Goal: Task Accomplishment & Management: Manage account settings

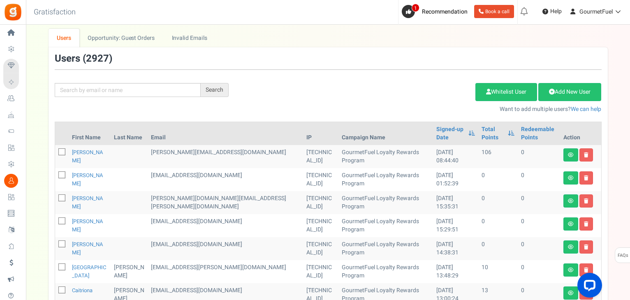
scroll to position [82, 0]
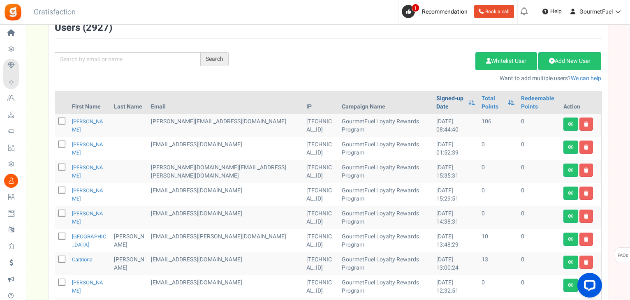
click at [436, 99] on link "Signed-up Date" at bounding box center [450, 103] width 28 height 16
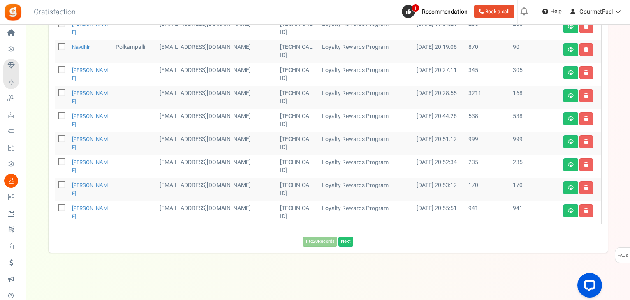
scroll to position [435, 0]
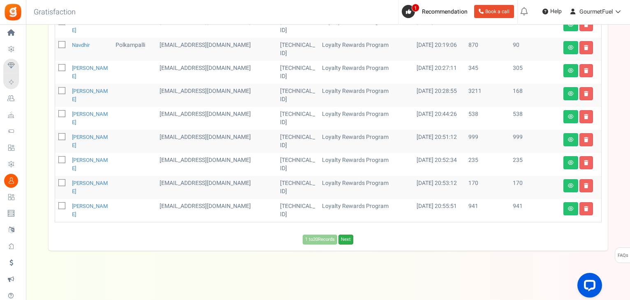
click at [344, 240] on link "Next" at bounding box center [345, 240] width 15 height 10
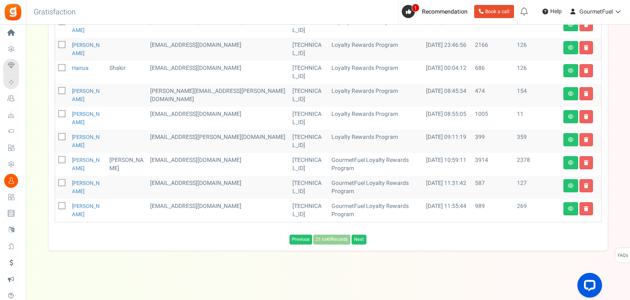
click at [344, 240] on div "Previous 21 to 40 Records Next Loading..." at bounding box center [328, 240] width 559 height 10
click at [361, 240] on link "Next" at bounding box center [358, 240] width 15 height 10
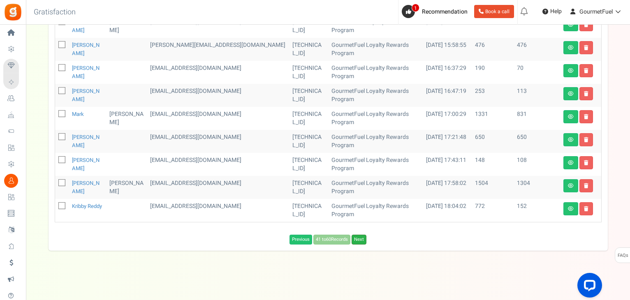
click at [362, 237] on link "Next" at bounding box center [358, 240] width 15 height 10
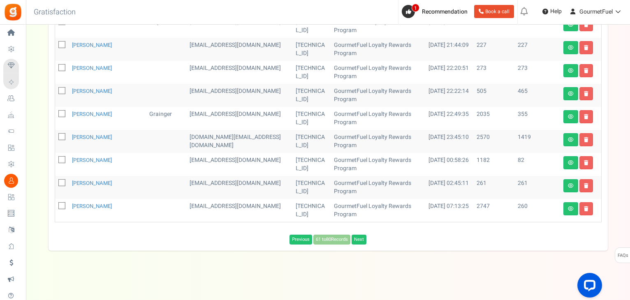
scroll to position [427, 0]
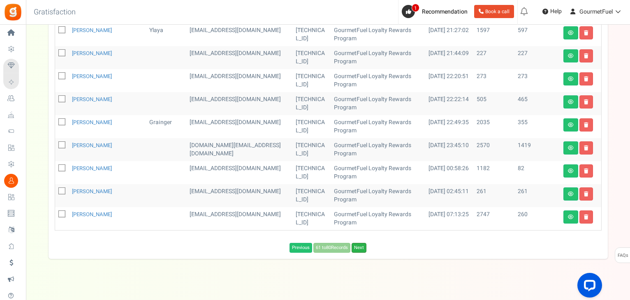
click at [362, 243] on link "Next" at bounding box center [358, 248] width 15 height 10
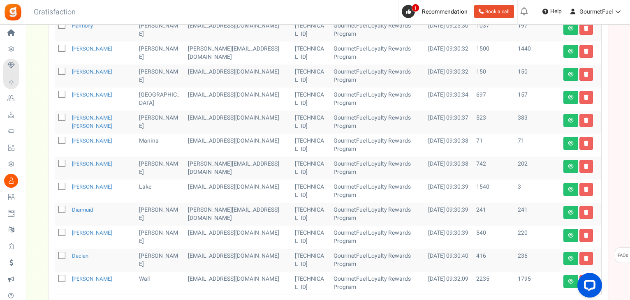
scroll to position [435, 0]
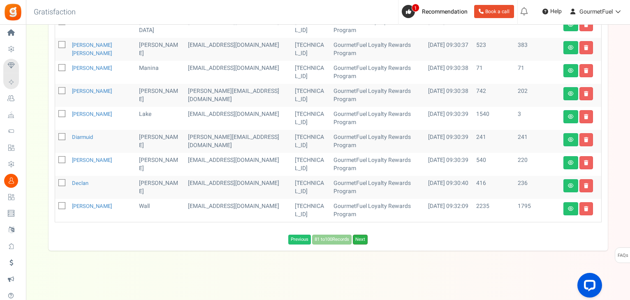
click at [364, 238] on link "Next" at bounding box center [360, 240] width 15 height 10
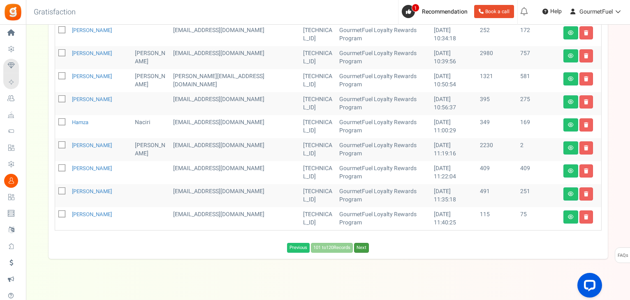
click at [364, 243] on link "Next" at bounding box center [361, 248] width 15 height 10
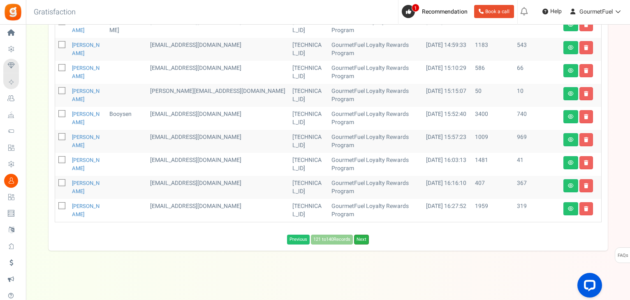
click at [363, 240] on link "Next" at bounding box center [361, 240] width 15 height 10
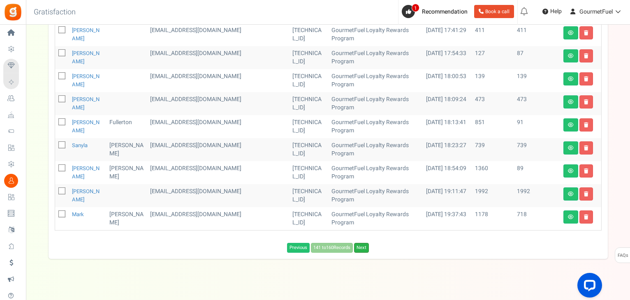
click at [362, 243] on link "Next" at bounding box center [361, 248] width 15 height 10
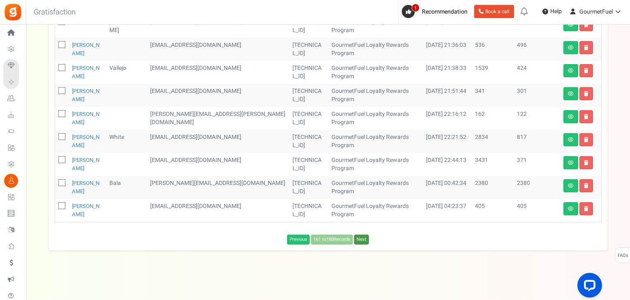
click at [362, 240] on link "Next" at bounding box center [361, 240] width 15 height 10
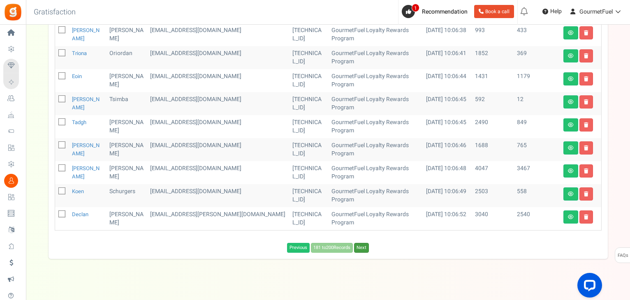
click at [362, 243] on link "Next" at bounding box center [361, 248] width 15 height 10
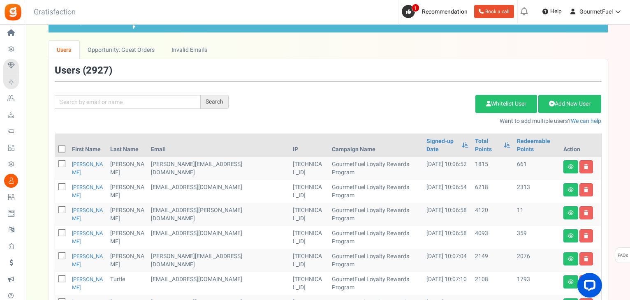
scroll to position [2, 0]
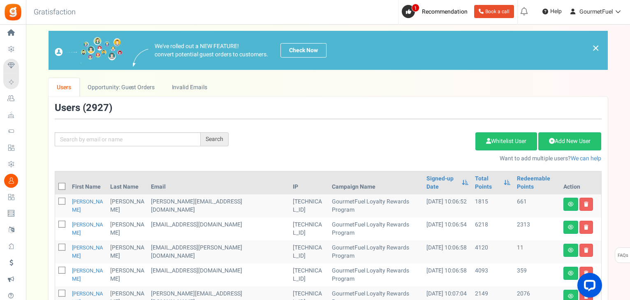
click at [59, 86] on link "Users" at bounding box center [64, 87] width 31 height 18
click at [426, 180] on link "Signed-up Date" at bounding box center [441, 183] width 31 height 16
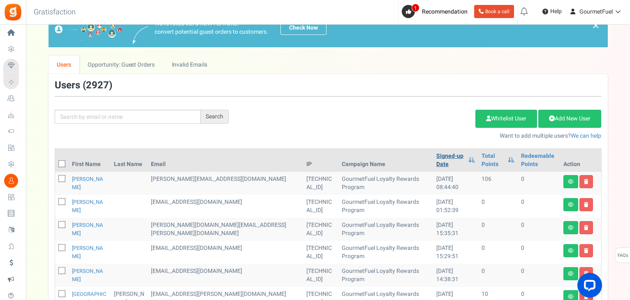
scroll to position [84, 0]
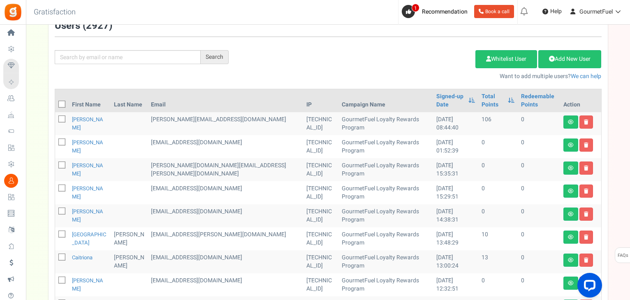
click at [61, 140] on icon at bounding box center [62, 142] width 5 height 5
click at [55, 140] on input "checkbox" at bounding box center [52, 142] width 5 height 5
checkbox input "true"
click at [61, 163] on icon at bounding box center [62, 165] width 5 height 5
click at [55, 163] on input "checkbox" at bounding box center [52, 165] width 5 height 5
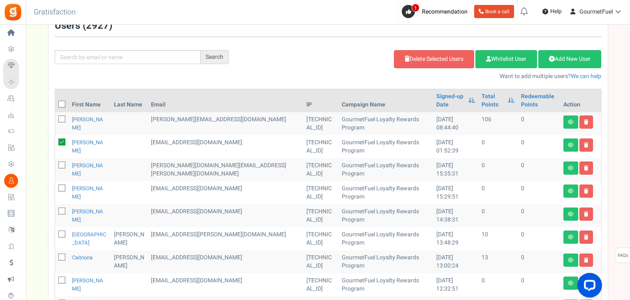
checkbox input "true"
click at [61, 186] on icon at bounding box center [62, 188] width 5 height 5
click at [55, 186] on input "checkbox" at bounding box center [52, 188] width 5 height 5
checkbox input "true"
click at [60, 209] on icon at bounding box center [62, 211] width 5 height 5
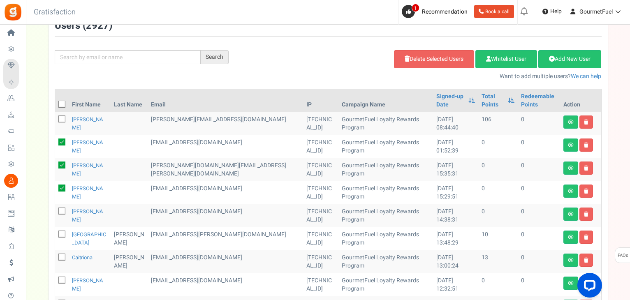
click at [55, 209] on input "checkbox" at bounding box center [52, 211] width 5 height 5
checkbox input "true"
click at [61, 232] on icon at bounding box center [62, 234] width 5 height 5
click at [55, 232] on input "checkbox" at bounding box center [52, 234] width 5 height 5
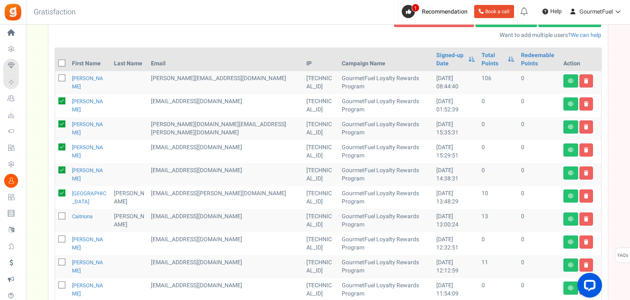
drag, startPoint x: 64, startPoint y: 185, endPoint x: 61, endPoint y: 196, distance: 12.2
click at [64, 190] on icon at bounding box center [61, 193] width 7 height 7
click at [55, 191] on input "checkbox" at bounding box center [52, 193] width 5 height 5
checkbox input "false"
click at [62, 237] on icon at bounding box center [62, 239] width 5 height 5
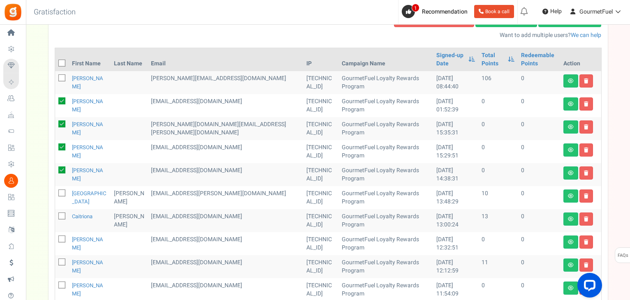
click at [55, 237] on input "checkbox" at bounding box center [52, 239] width 5 height 5
checkbox input "true"
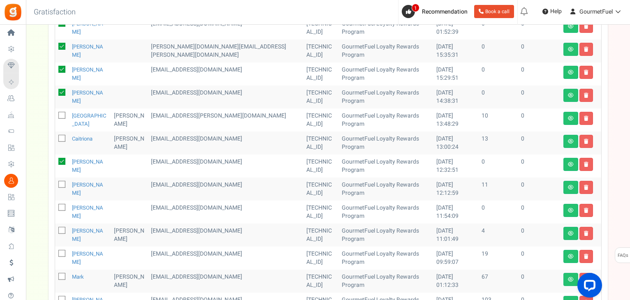
scroll to position [208, 0]
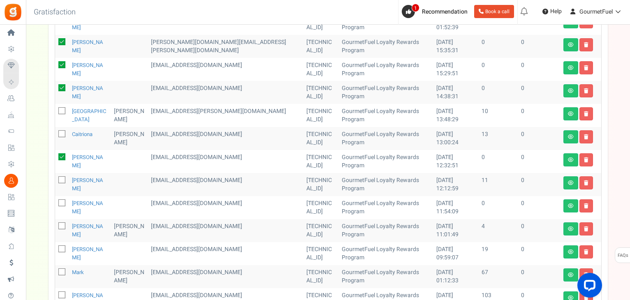
click at [61, 201] on icon at bounding box center [62, 203] width 5 height 5
click at [55, 201] on input "checkbox" at bounding box center [52, 203] width 5 height 5
checkbox input "true"
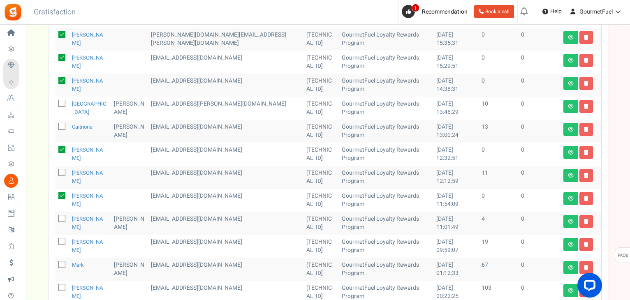
scroll to position [331, 0]
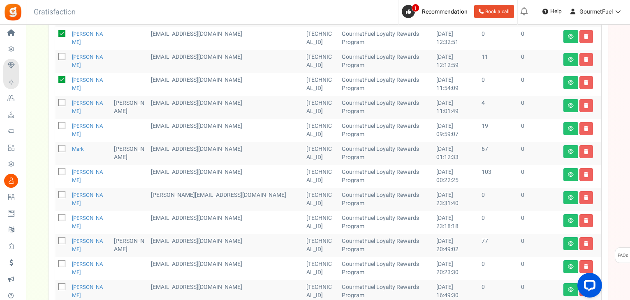
click at [62, 193] on icon at bounding box center [62, 195] width 5 height 5
click at [55, 193] on input "checkbox" at bounding box center [52, 195] width 5 height 5
checkbox input "true"
click at [60, 214] on span at bounding box center [61, 217] width 7 height 7
click at [55, 216] on input "checkbox" at bounding box center [52, 218] width 5 height 5
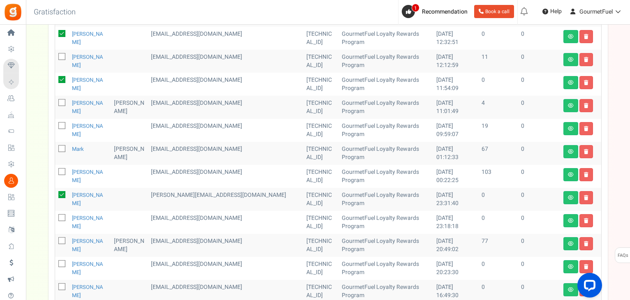
checkbox input "true"
click at [62, 262] on icon at bounding box center [62, 264] width 5 height 5
click at [55, 262] on input "checkbox" at bounding box center [52, 264] width 5 height 5
checkbox input "true"
click at [60, 285] on icon at bounding box center [62, 287] width 5 height 5
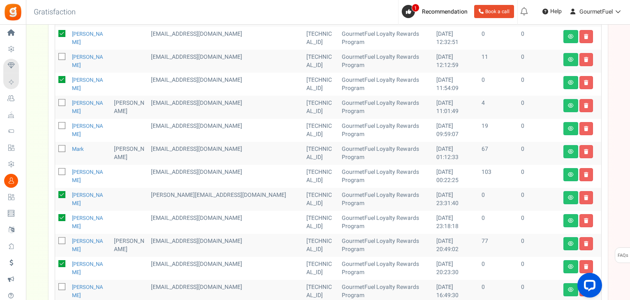
click at [55, 285] on input "checkbox" at bounding box center [52, 287] width 5 height 5
checkbox input "true"
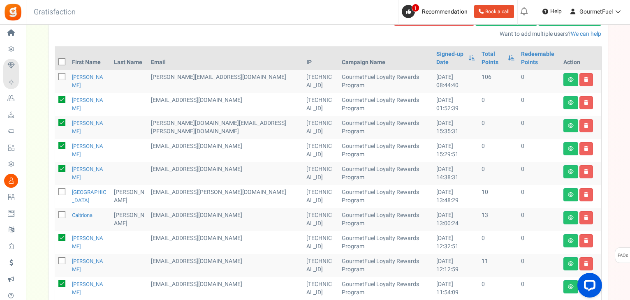
scroll to position [57, 0]
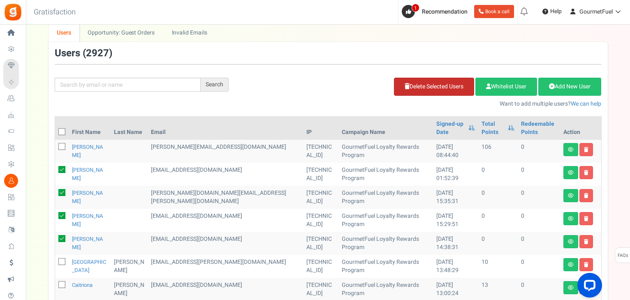
click at [438, 86] on link "Delete Selected Users" at bounding box center [434, 87] width 80 height 18
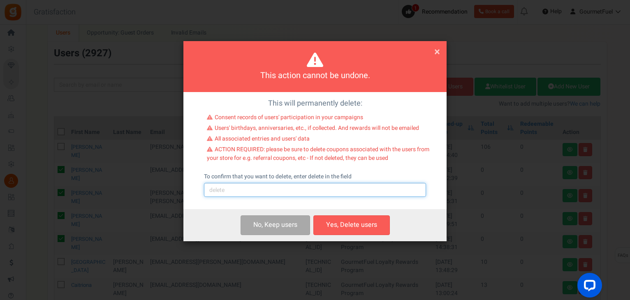
click at [260, 187] on input "text" at bounding box center [315, 190] width 222 height 14
type input "delete"
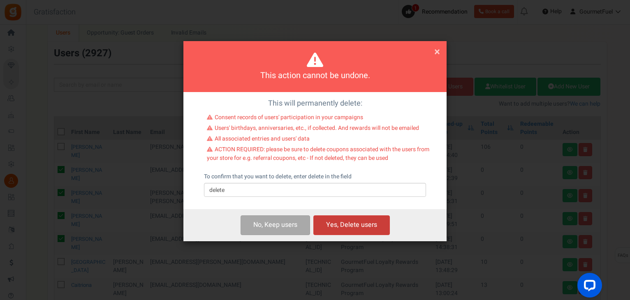
click at [346, 228] on button "Yes, Delete users" at bounding box center [351, 224] width 76 height 19
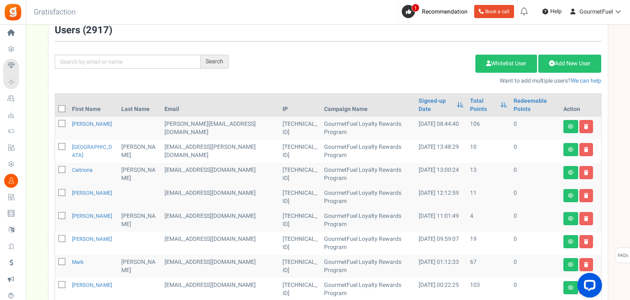
scroll to position [139, 0]
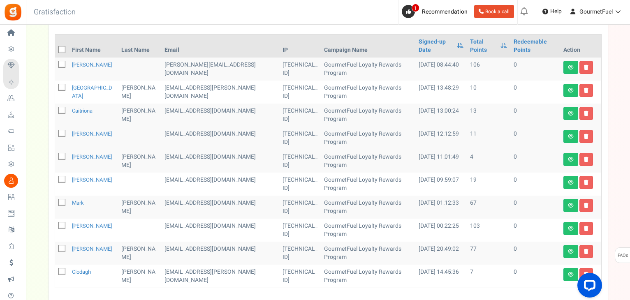
click at [345, 300] on link "Next" at bounding box center [345, 306] width 15 height 10
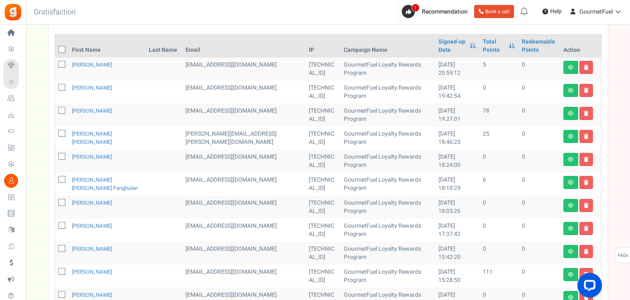
click at [58, 86] on span at bounding box center [61, 87] width 7 height 7
click at [55, 86] on input "checkbox" at bounding box center [52, 88] width 5 height 5
checkbox input "true"
click at [62, 155] on icon at bounding box center [62, 157] width 5 height 5
click at [55, 155] on input "checkbox" at bounding box center [52, 157] width 5 height 5
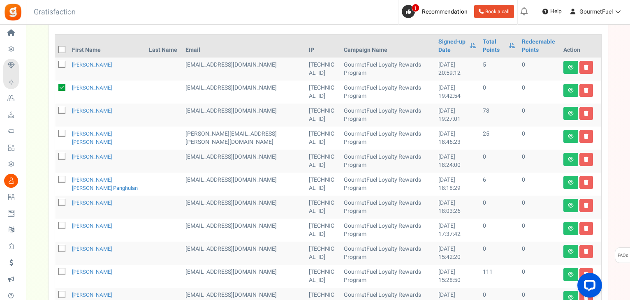
checkbox input "true"
click at [61, 203] on icon at bounding box center [62, 203] width 5 height 5
click at [55, 203] on input "checkbox" at bounding box center [52, 203] width 5 height 5
checkbox input "true"
click at [60, 225] on icon at bounding box center [62, 226] width 5 height 5
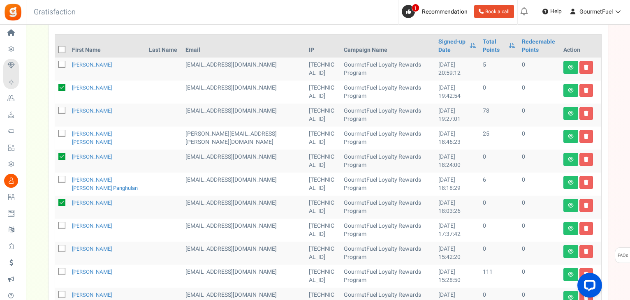
click at [55, 225] on input "checkbox" at bounding box center [52, 226] width 5 height 5
checkbox input "true"
click at [62, 250] on icon at bounding box center [62, 249] width 5 height 5
click at [55, 250] on input "checkbox" at bounding box center [52, 249] width 5 height 5
checkbox input "true"
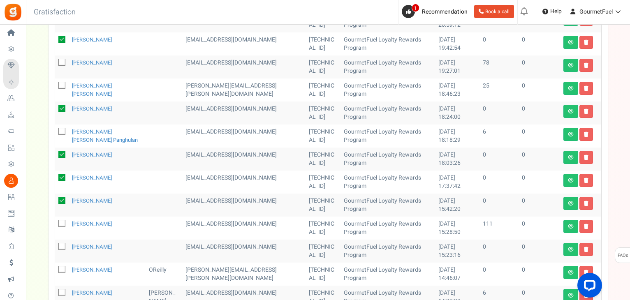
scroll to position [221, 0]
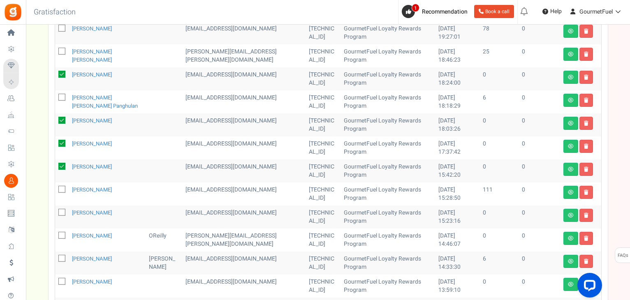
click at [60, 211] on icon at bounding box center [62, 212] width 5 height 5
click at [55, 211] on input "checkbox" at bounding box center [52, 212] width 5 height 5
checkbox input "true"
click at [61, 234] on icon at bounding box center [62, 235] width 5 height 5
click at [55, 234] on input "checkbox" at bounding box center [52, 235] width 5 height 5
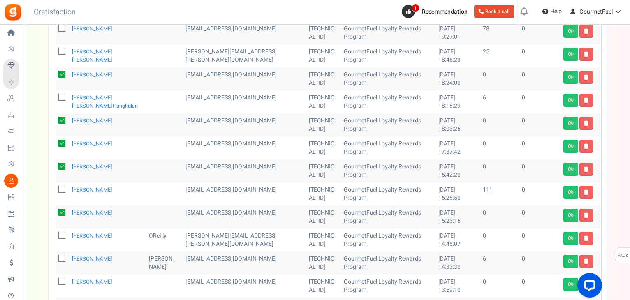
checkbox input "true"
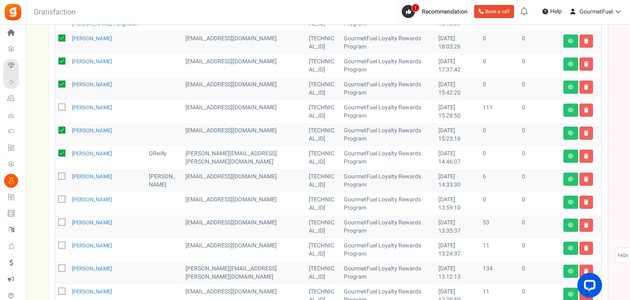
click at [58, 199] on span at bounding box center [61, 199] width 7 height 7
click at [55, 199] on input "checkbox" at bounding box center [52, 199] width 5 height 5
checkbox input "true"
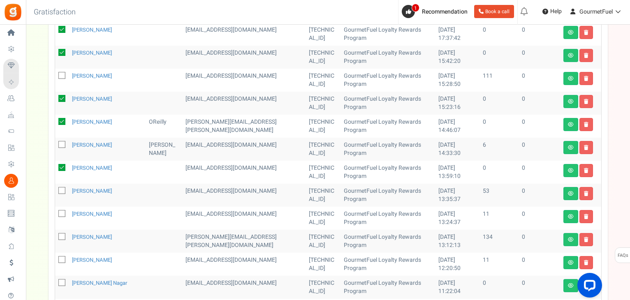
scroll to position [386, 0]
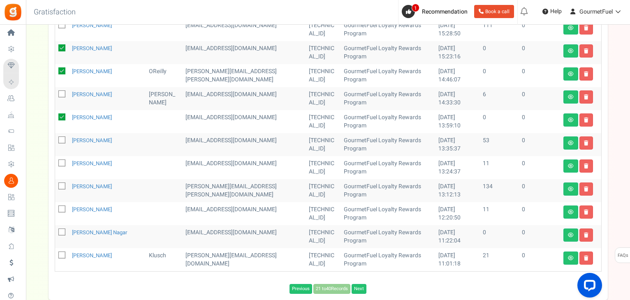
click at [62, 230] on icon at bounding box center [62, 232] width 5 height 5
click at [55, 230] on input "checkbox" at bounding box center [52, 232] width 5 height 5
checkbox input "true"
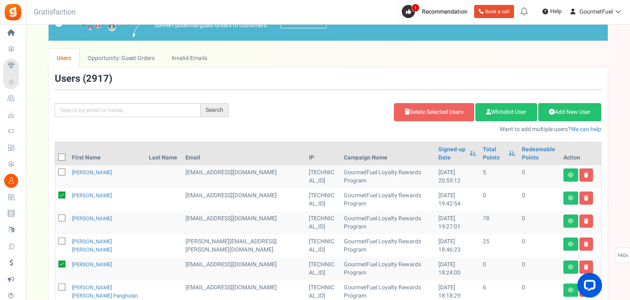
scroll to position [16, 0]
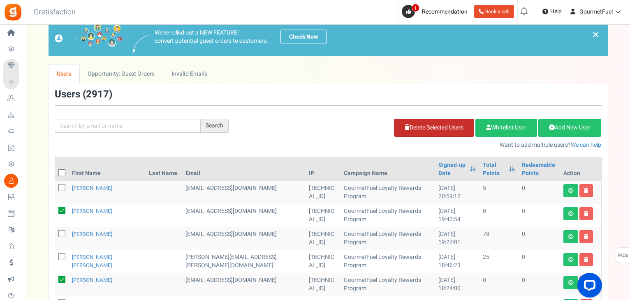
click at [436, 132] on link "Delete Selected Users" at bounding box center [434, 128] width 80 height 18
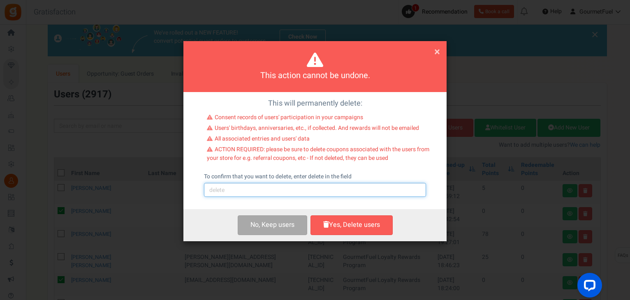
click at [276, 190] on input "text" at bounding box center [315, 190] width 222 height 14
type input "delete"
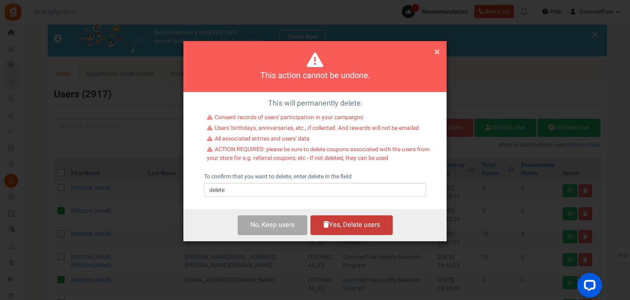
click at [342, 231] on button "Yes, Delete users" at bounding box center [351, 224] width 82 height 19
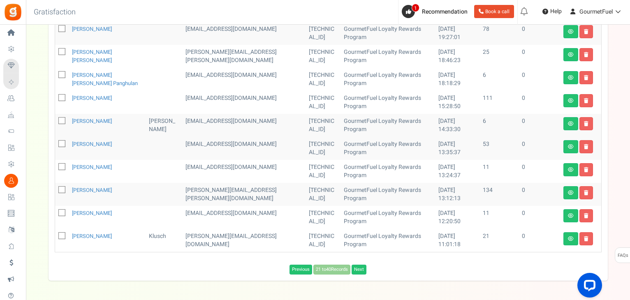
scroll to position [221, 0]
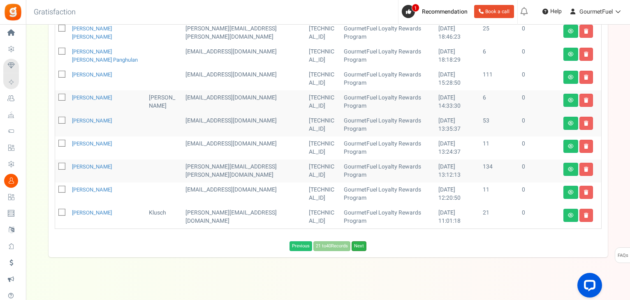
click at [362, 247] on link "Next" at bounding box center [358, 246] width 15 height 10
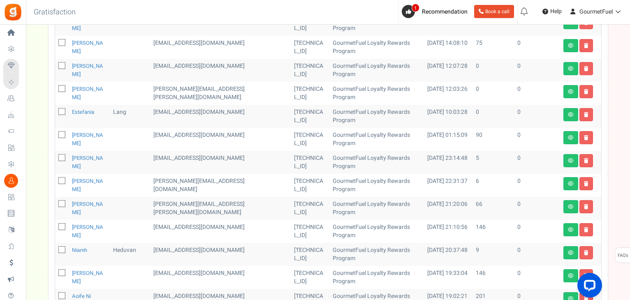
scroll to position [90, 0]
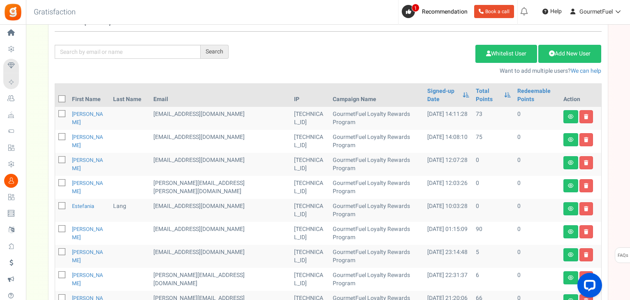
click at [61, 158] on icon at bounding box center [62, 160] width 5 height 5
click at [55, 158] on input "checkbox" at bounding box center [52, 160] width 5 height 5
checkbox input "true"
click at [62, 181] on icon at bounding box center [62, 183] width 5 height 5
click at [55, 181] on input "checkbox" at bounding box center [52, 183] width 5 height 5
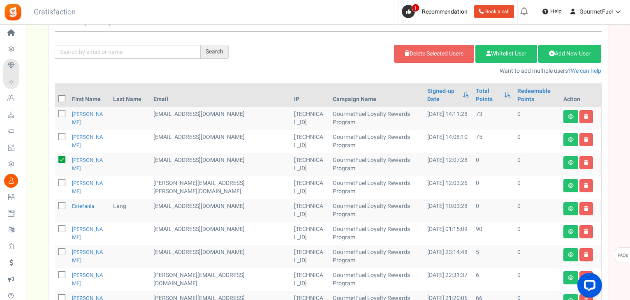
checkbox input "true"
click at [62, 204] on icon at bounding box center [62, 206] width 5 height 5
click at [55, 204] on input "checkbox" at bounding box center [52, 206] width 5 height 5
checkbox input "true"
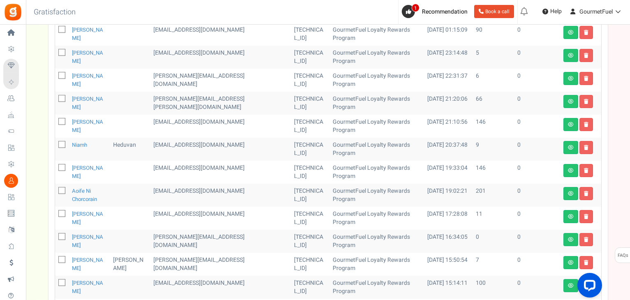
scroll to position [336, 0]
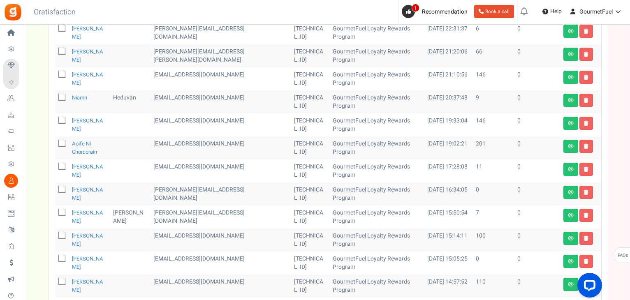
click at [61, 257] on icon at bounding box center [62, 259] width 5 height 5
click at [55, 257] on input "checkbox" at bounding box center [52, 259] width 5 height 5
checkbox input "true"
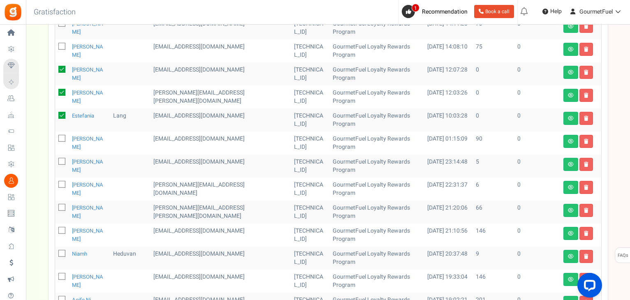
scroll to position [16, 0]
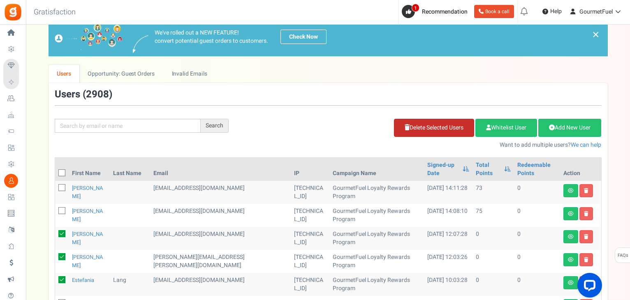
click at [427, 124] on link "Delete Selected Users" at bounding box center [434, 128] width 80 height 18
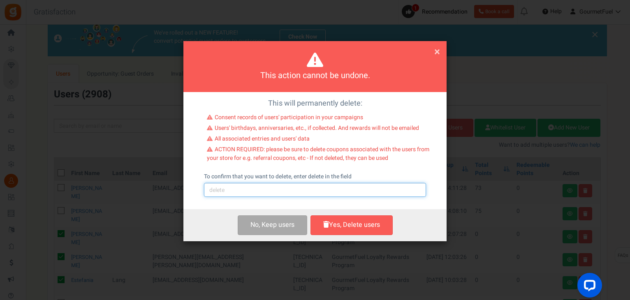
click at [273, 197] on input "text" at bounding box center [315, 190] width 222 height 14
type input "delete"
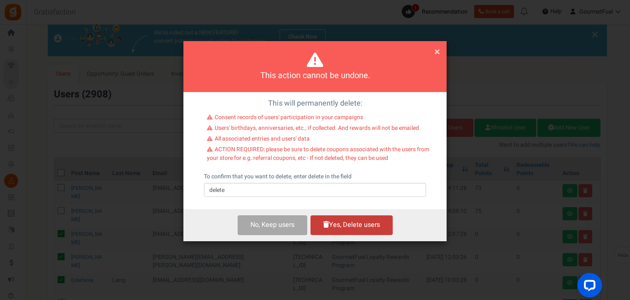
click at [348, 230] on button "Yes, Delete users" at bounding box center [351, 224] width 82 height 19
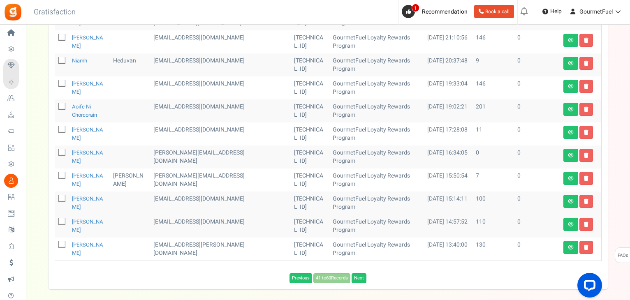
scroll to position [335, 0]
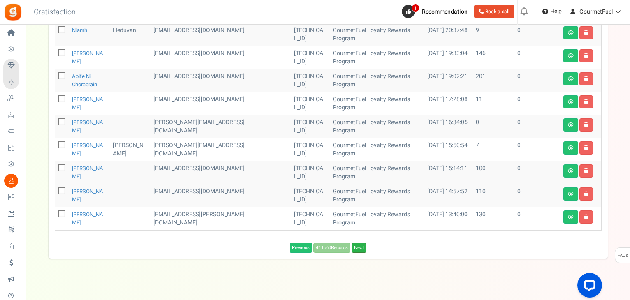
click at [365, 243] on link "Next" at bounding box center [358, 248] width 15 height 10
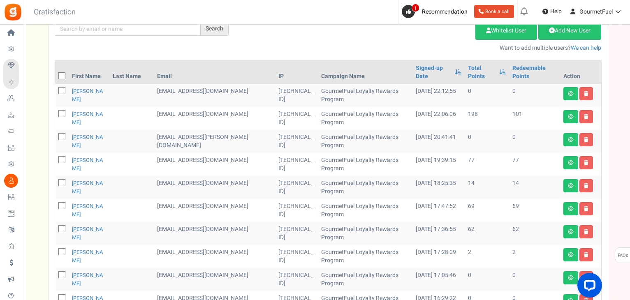
scroll to position [96, 0]
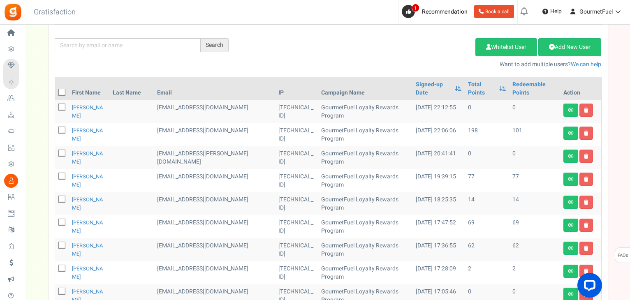
click at [62, 155] on icon at bounding box center [62, 153] width 5 height 5
click at [55, 155] on input "checkbox" at bounding box center [52, 153] width 5 height 5
checkbox input "true"
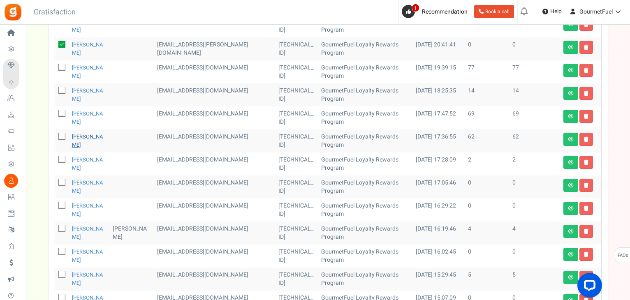
scroll to position [220, 0]
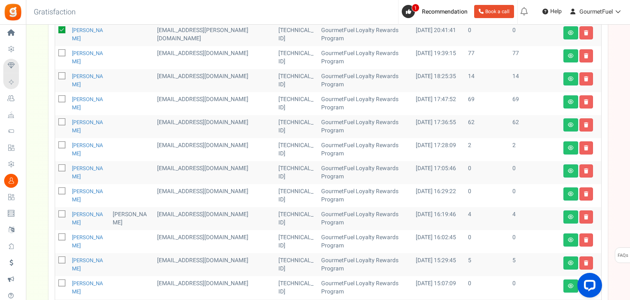
click at [61, 166] on icon at bounding box center [62, 168] width 5 height 5
click at [55, 166] on input "checkbox" at bounding box center [52, 168] width 5 height 5
checkbox input "true"
click at [59, 190] on span at bounding box center [61, 190] width 7 height 7
click at [55, 190] on input "checkbox" at bounding box center [52, 191] width 5 height 5
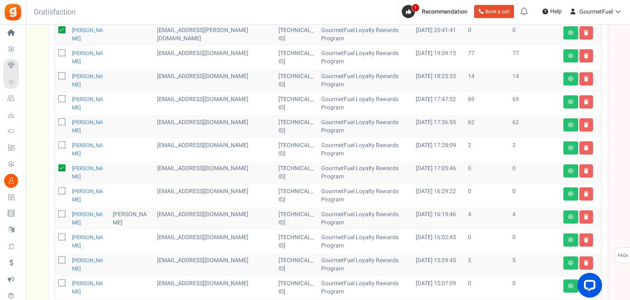
checkbox input "true"
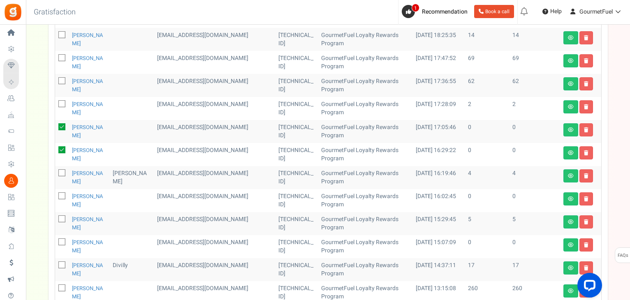
click at [60, 196] on icon at bounding box center [62, 196] width 5 height 5
click at [55, 196] on input "checkbox" at bounding box center [52, 196] width 5 height 5
checkbox input "true"
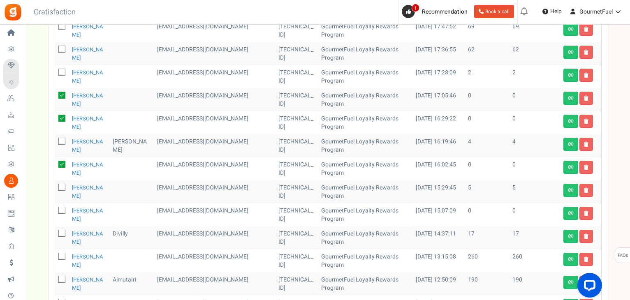
scroll to position [343, 0]
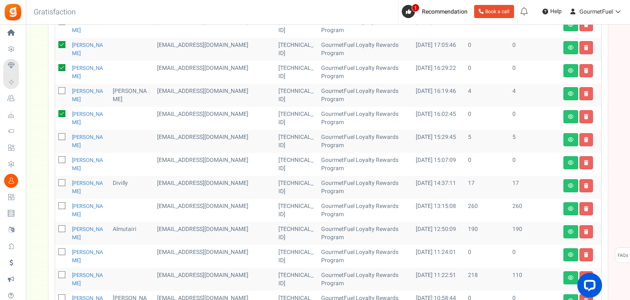
click at [64, 159] on icon at bounding box center [62, 160] width 5 height 5
click at [55, 159] on input "checkbox" at bounding box center [52, 160] width 5 height 5
checkbox input "true"
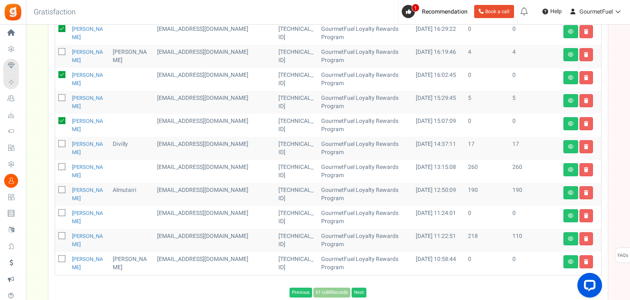
scroll to position [384, 0]
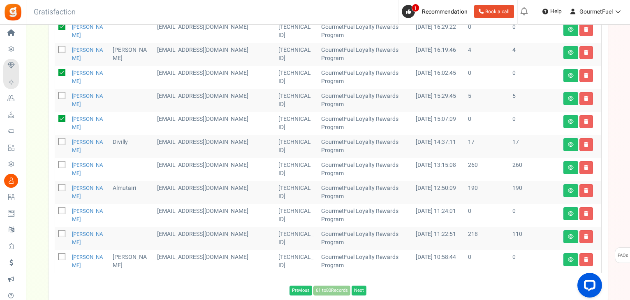
click at [62, 210] on icon at bounding box center [62, 211] width 5 height 5
click at [55, 210] on input "checkbox" at bounding box center [52, 211] width 5 height 5
checkbox input "true"
click at [62, 255] on icon at bounding box center [62, 257] width 5 height 5
click at [55, 255] on input "checkbox" at bounding box center [52, 257] width 5 height 5
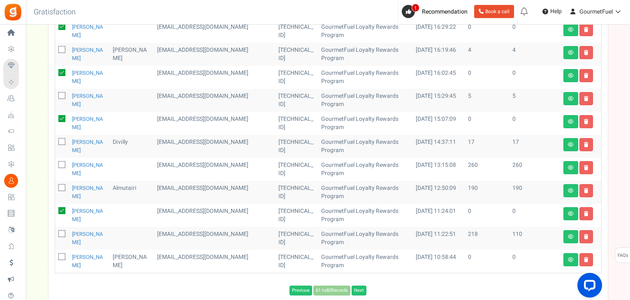
checkbox input "true"
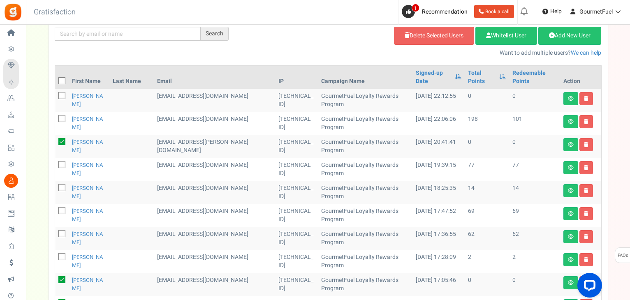
scroll to position [14, 0]
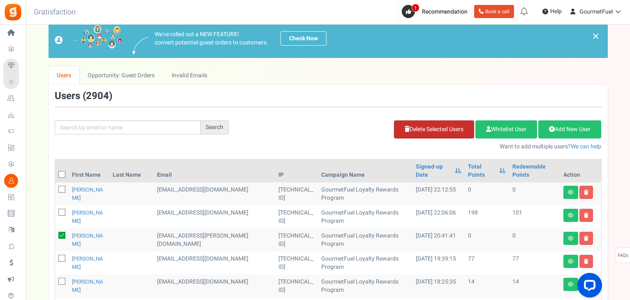
click at [435, 126] on link "Delete Selected Users" at bounding box center [434, 129] width 80 height 18
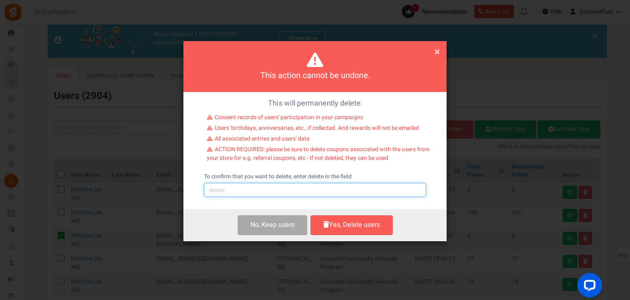
drag, startPoint x: 237, startPoint y: 193, endPoint x: 237, endPoint y: 197, distance: 4.1
click at [237, 193] on input "text" at bounding box center [315, 190] width 222 height 14
type input "delete"
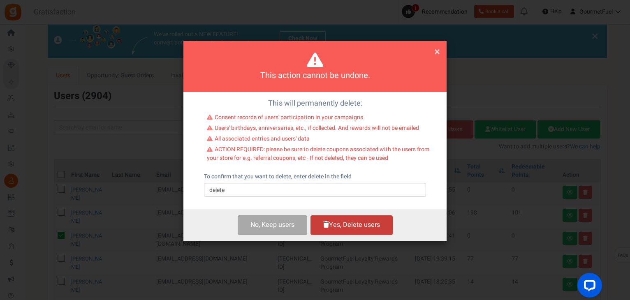
click at [362, 228] on button "Yes, Delete users" at bounding box center [351, 224] width 82 height 19
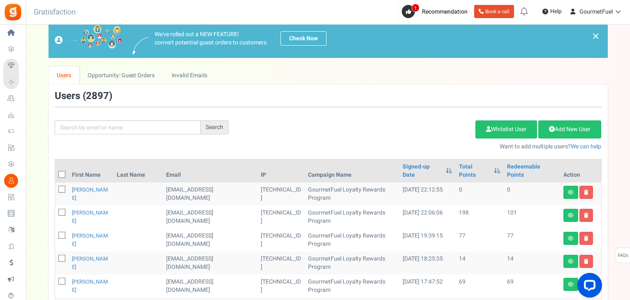
click at [58, 186] on span at bounding box center [61, 189] width 7 height 7
click at [55, 187] on input "checkbox" at bounding box center [52, 189] width 5 height 5
checkbox input "true"
click at [437, 131] on link "Delete Selected Users" at bounding box center [434, 129] width 80 height 18
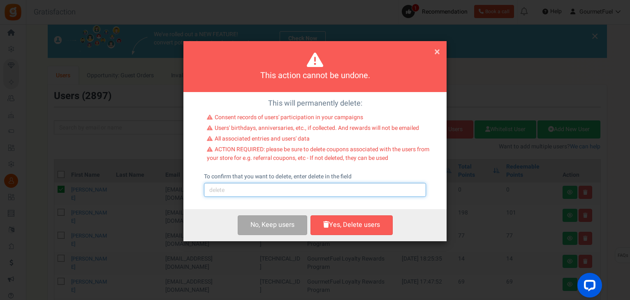
drag, startPoint x: 265, startPoint y: 186, endPoint x: 264, endPoint y: 192, distance: 6.2
click at [264, 187] on input "text" at bounding box center [315, 190] width 222 height 14
type input "delete"
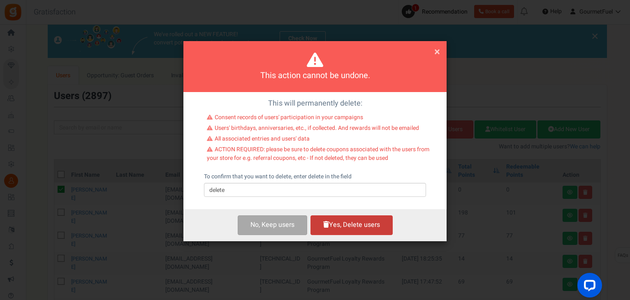
click at [340, 228] on button "Yes, Delete users" at bounding box center [351, 224] width 82 height 19
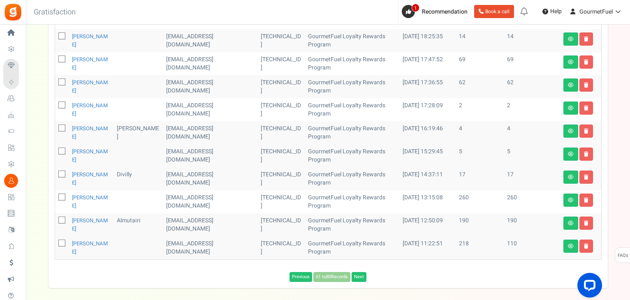
scroll to position [243, 0]
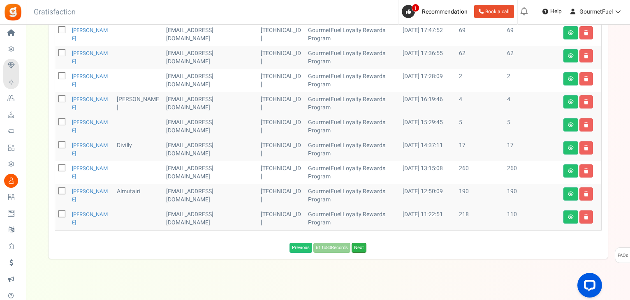
click at [365, 243] on link "Next" at bounding box center [358, 248] width 15 height 10
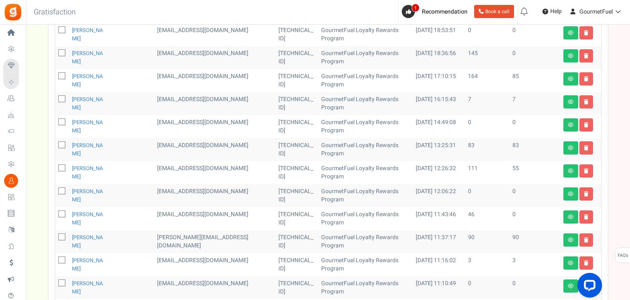
scroll to position [251, 0]
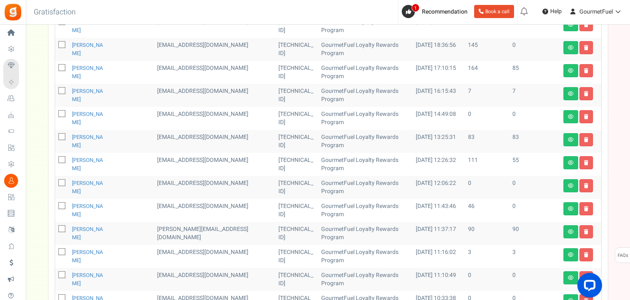
click at [61, 115] on icon at bounding box center [62, 114] width 5 height 5
click at [55, 115] on input "checkbox" at bounding box center [52, 114] width 5 height 5
checkbox input "true"
click at [62, 182] on icon at bounding box center [62, 183] width 5 height 5
click at [55, 182] on input "checkbox" at bounding box center [52, 183] width 5 height 5
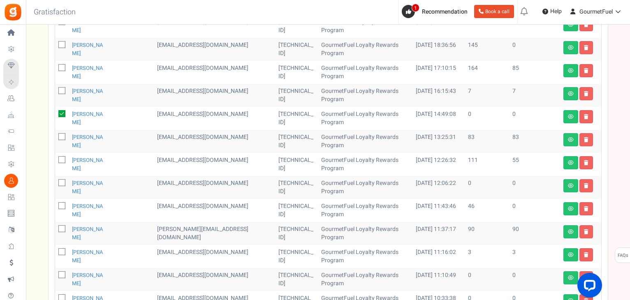
checkbox input "true"
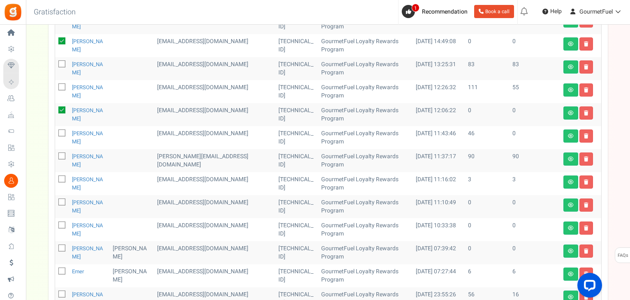
scroll to position [333, 0]
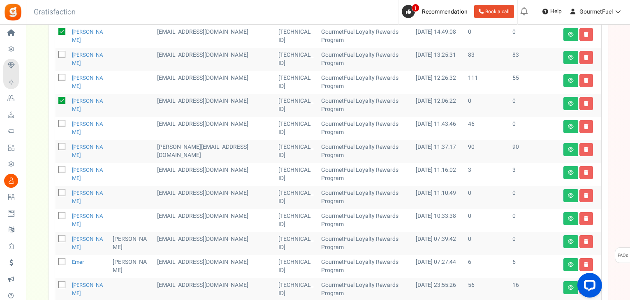
drag, startPoint x: 60, startPoint y: 192, endPoint x: 61, endPoint y: 214, distance: 22.6
click at [60, 194] on icon at bounding box center [62, 193] width 5 height 5
click at [55, 194] on input "checkbox" at bounding box center [52, 193] width 5 height 5
checkbox input "true"
click at [61, 214] on icon at bounding box center [62, 216] width 5 height 5
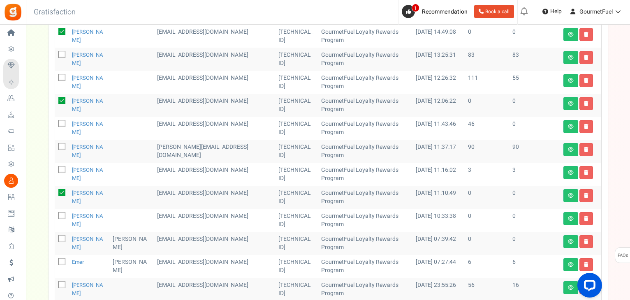
click at [55, 214] on input "checkbox" at bounding box center [52, 216] width 5 height 5
checkbox input "true"
click at [59, 240] on span at bounding box center [61, 238] width 7 height 7
click at [55, 240] on input "checkbox" at bounding box center [52, 239] width 5 height 5
checkbox input "true"
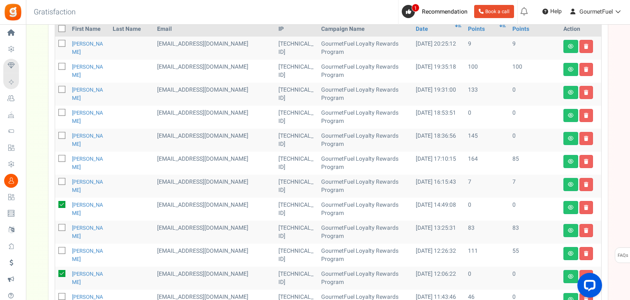
scroll to position [147, 0]
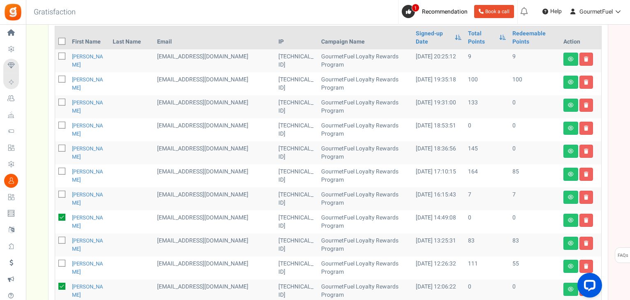
click at [60, 126] on icon at bounding box center [62, 125] width 5 height 5
click at [55, 126] on input "checkbox" at bounding box center [52, 125] width 5 height 5
checkbox input "true"
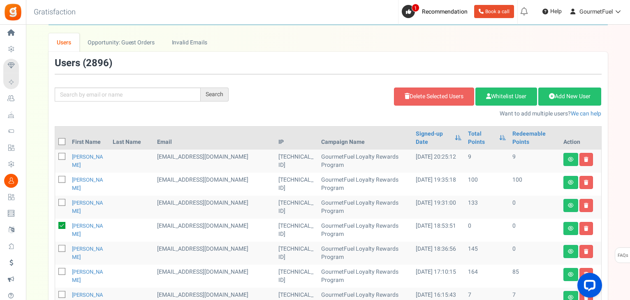
scroll to position [24, 0]
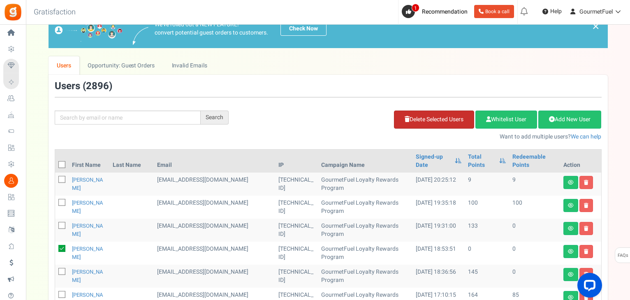
click at [434, 120] on link "Delete Selected Users" at bounding box center [434, 120] width 80 height 18
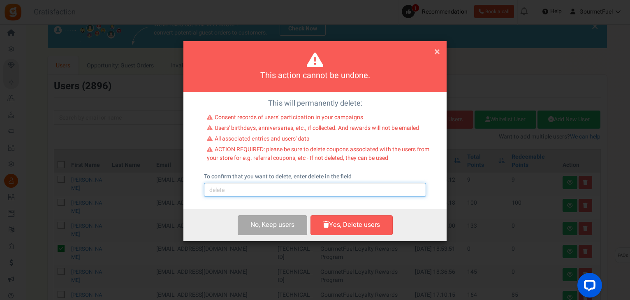
click at [303, 190] on input "text" at bounding box center [315, 190] width 222 height 14
type input "delete"
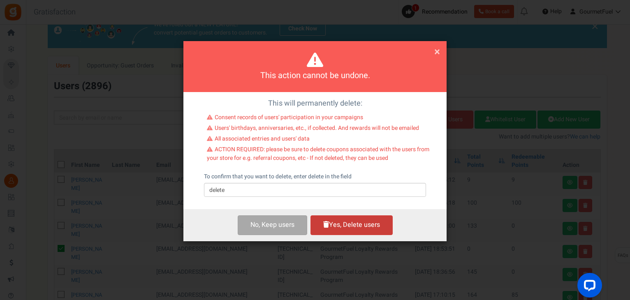
click at [346, 231] on button "Yes, Delete users" at bounding box center [351, 224] width 82 height 19
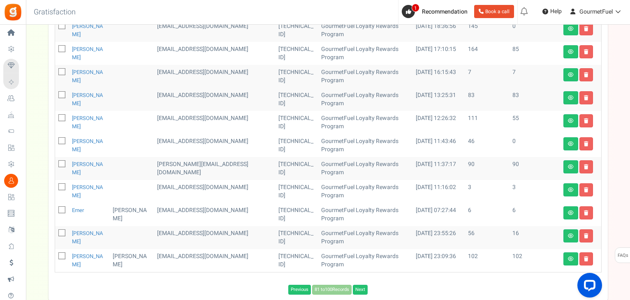
scroll to position [297, 0]
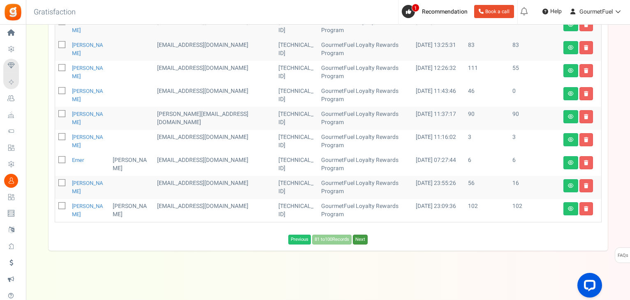
click at [365, 240] on link "Next" at bounding box center [360, 240] width 15 height 10
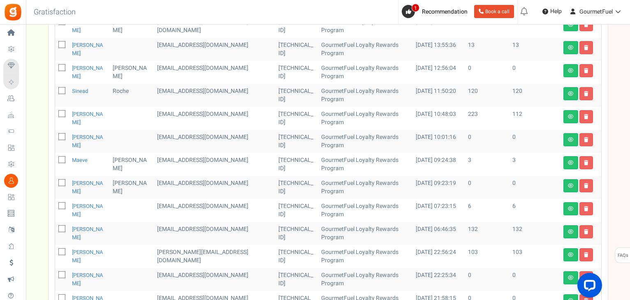
drag, startPoint x: 62, startPoint y: 135, endPoint x: 60, endPoint y: 93, distance: 41.9
click at [62, 135] on icon at bounding box center [62, 137] width 5 height 5
click at [55, 135] on input "checkbox" at bounding box center [52, 137] width 5 height 5
checkbox input "true"
click at [62, 66] on icon at bounding box center [62, 68] width 5 height 5
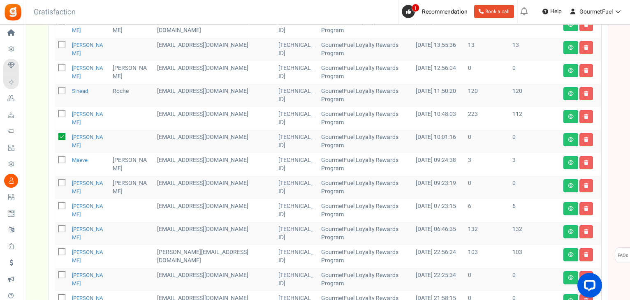
click at [55, 66] on input "checkbox" at bounding box center [52, 68] width 5 height 5
checkbox input "true"
drag, startPoint x: 61, startPoint y: 182, endPoint x: 68, endPoint y: 178, distance: 8.1
click at [61, 183] on icon at bounding box center [62, 183] width 5 height 5
click at [55, 183] on input "checkbox" at bounding box center [52, 183] width 5 height 5
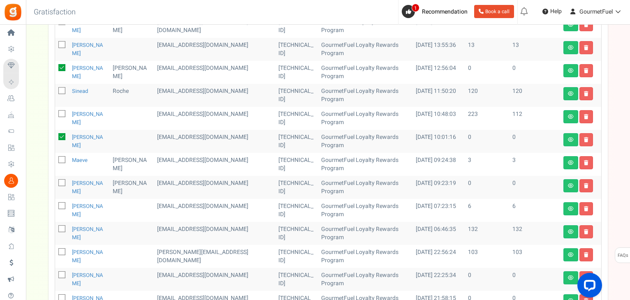
checkbox input "true"
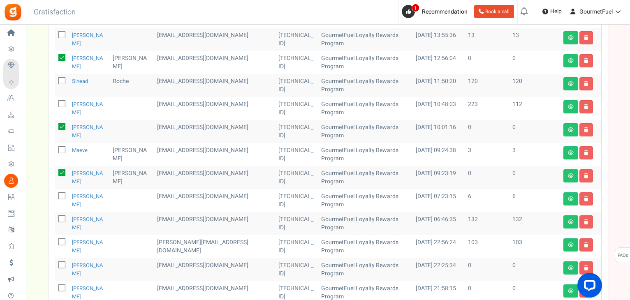
scroll to position [379, 0]
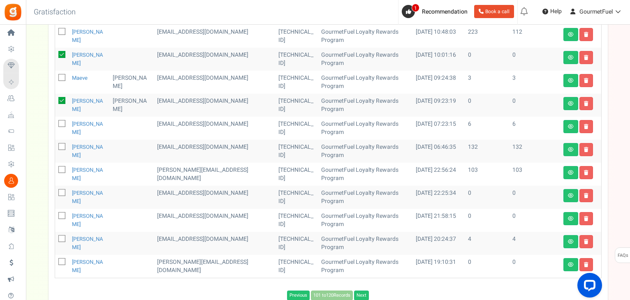
click at [61, 193] on icon at bounding box center [62, 193] width 5 height 5
click at [55, 193] on input "checkbox" at bounding box center [52, 193] width 5 height 5
checkbox input "true"
click at [64, 214] on icon at bounding box center [62, 216] width 5 height 5
click at [55, 214] on input "checkbox" at bounding box center [52, 216] width 5 height 5
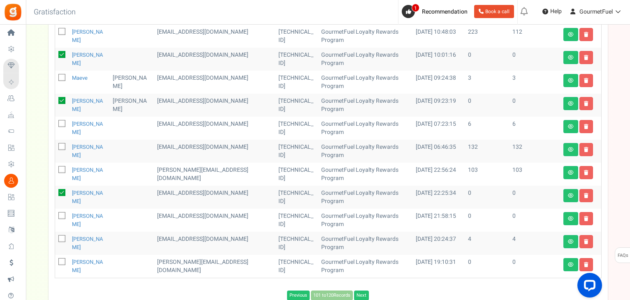
checkbox input "true"
click at [61, 260] on icon at bounding box center [62, 262] width 5 height 5
click at [55, 260] on input "checkbox" at bounding box center [52, 262] width 5 height 5
checkbox input "true"
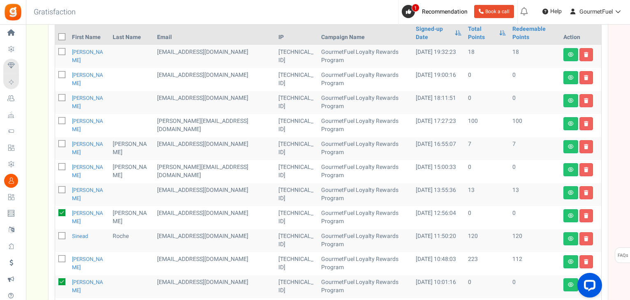
scroll to position [132, 0]
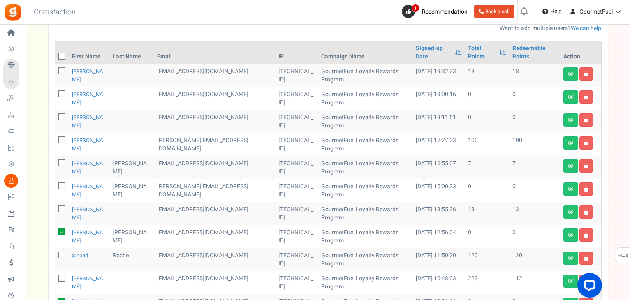
click at [62, 116] on icon at bounding box center [62, 117] width 5 height 5
click at [55, 116] on input "checkbox" at bounding box center [52, 117] width 5 height 5
checkbox input "true"
click at [62, 93] on icon at bounding box center [62, 94] width 5 height 5
click at [55, 93] on input "checkbox" at bounding box center [52, 94] width 5 height 5
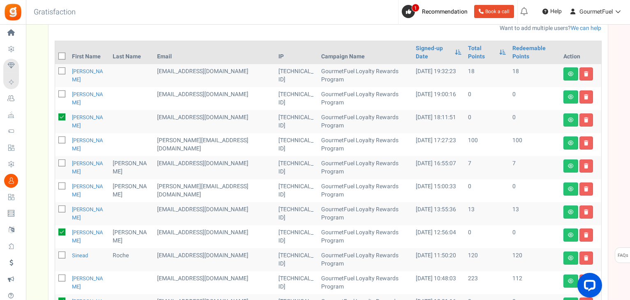
checkbox input "true"
click at [61, 184] on icon at bounding box center [62, 186] width 5 height 5
click at [55, 184] on input "checkbox" at bounding box center [52, 186] width 5 height 5
checkbox input "true"
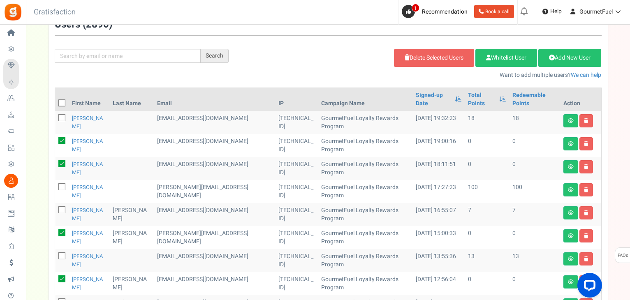
scroll to position [50, 0]
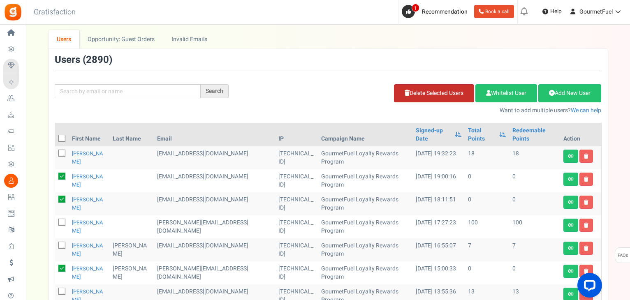
click at [439, 90] on link "Delete Selected Users" at bounding box center [434, 93] width 80 height 18
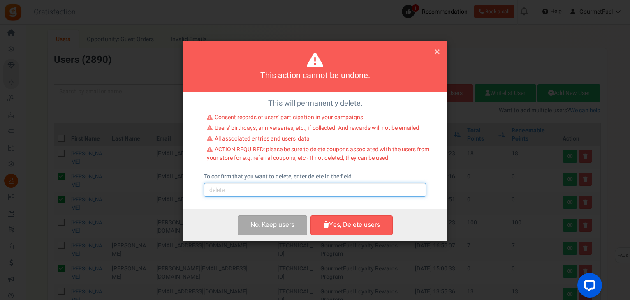
click at [298, 187] on input "text" at bounding box center [315, 190] width 222 height 14
type input "delete"
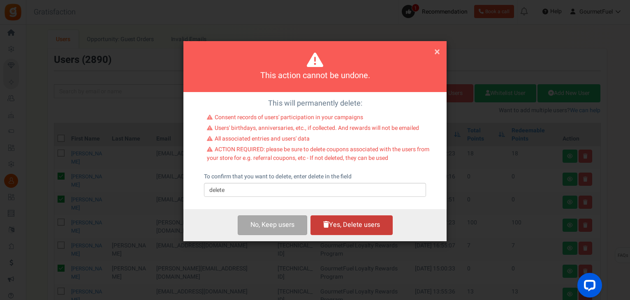
click at [344, 226] on button "Yes, Delete users" at bounding box center [351, 224] width 82 height 19
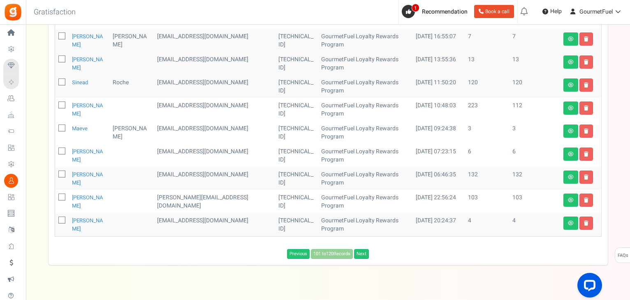
scroll to position [215, 0]
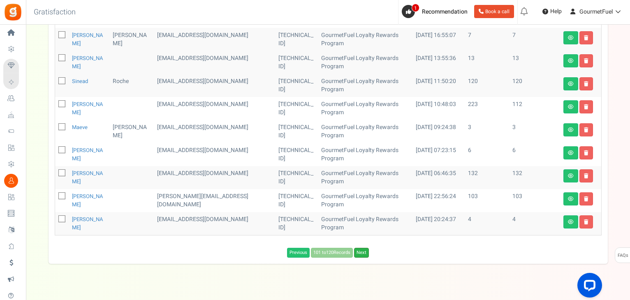
click at [363, 254] on link "Next" at bounding box center [361, 253] width 15 height 10
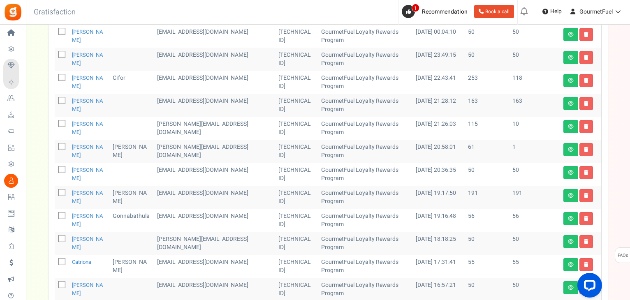
scroll to position [420, 0]
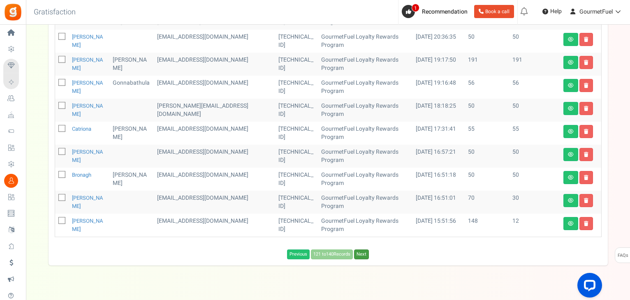
drag, startPoint x: 368, startPoint y: 254, endPoint x: 362, endPoint y: 237, distance: 17.4
click at [367, 254] on link "Next" at bounding box center [361, 255] width 15 height 10
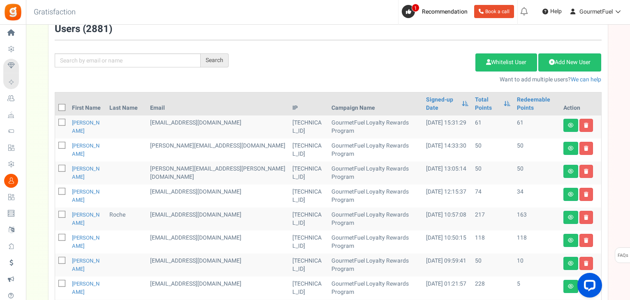
scroll to position [0, 0]
